Goal: Task Accomplishment & Management: Manage account settings

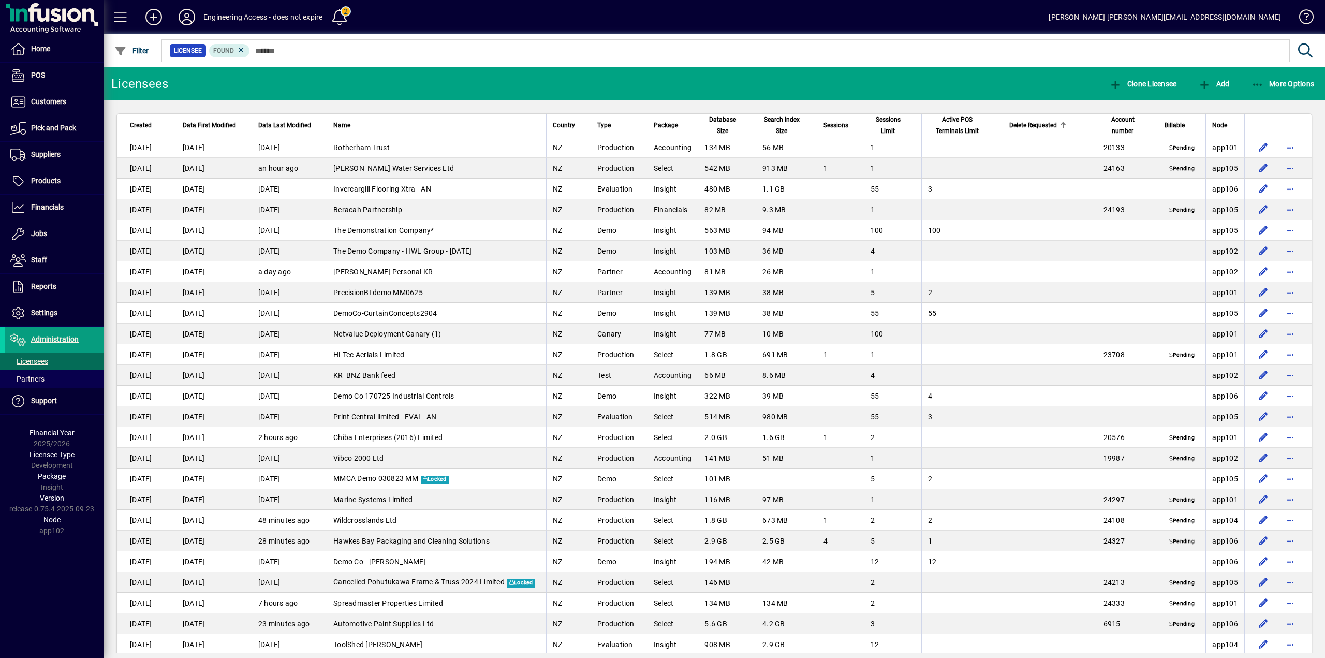
click at [1060, 126] on div at bounding box center [1063, 125] width 6 height 6
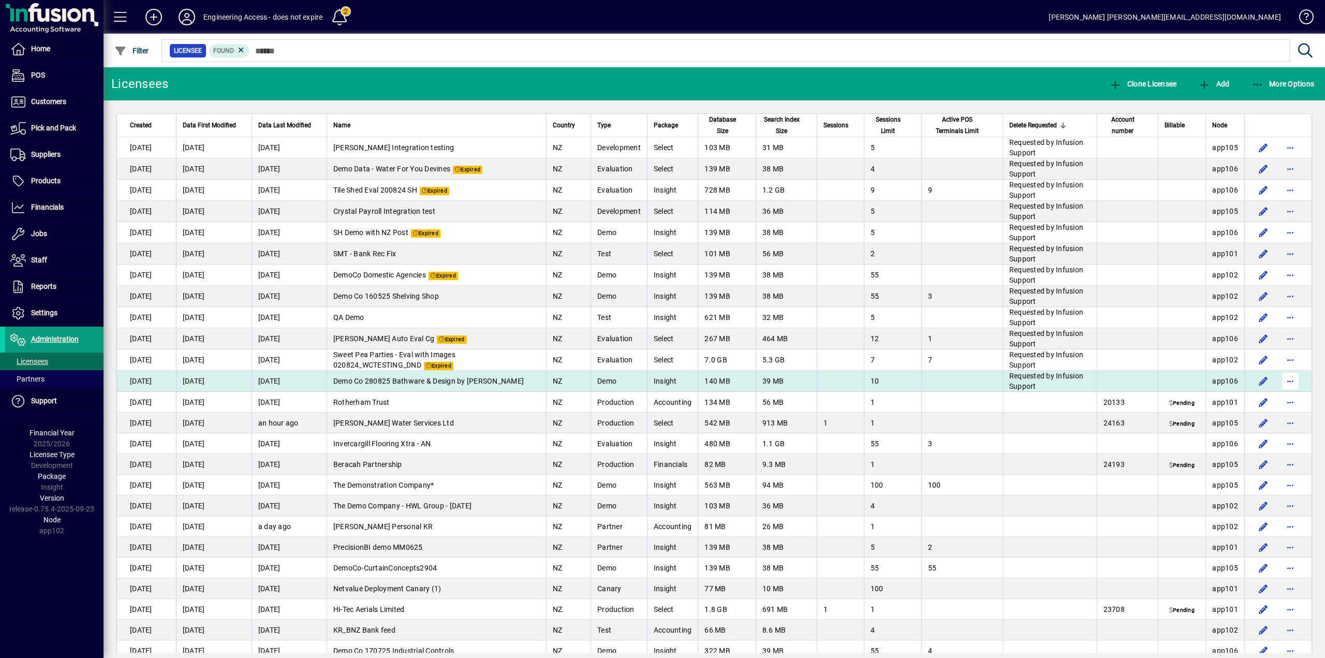
click at [1287, 383] on span "button" at bounding box center [1290, 380] width 25 height 25
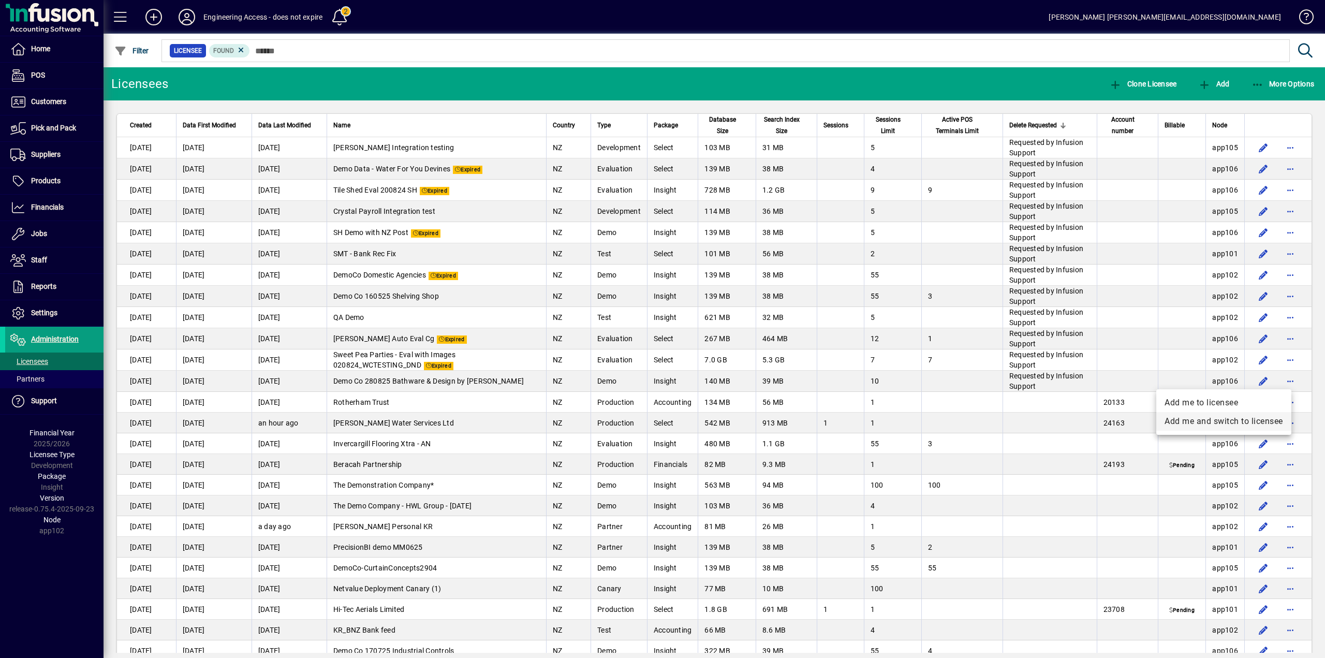
click at [1224, 421] on span "Add me and switch to licensee" at bounding box center [1223, 421] width 118 height 12
